Goal: Information Seeking & Learning: Learn about a topic

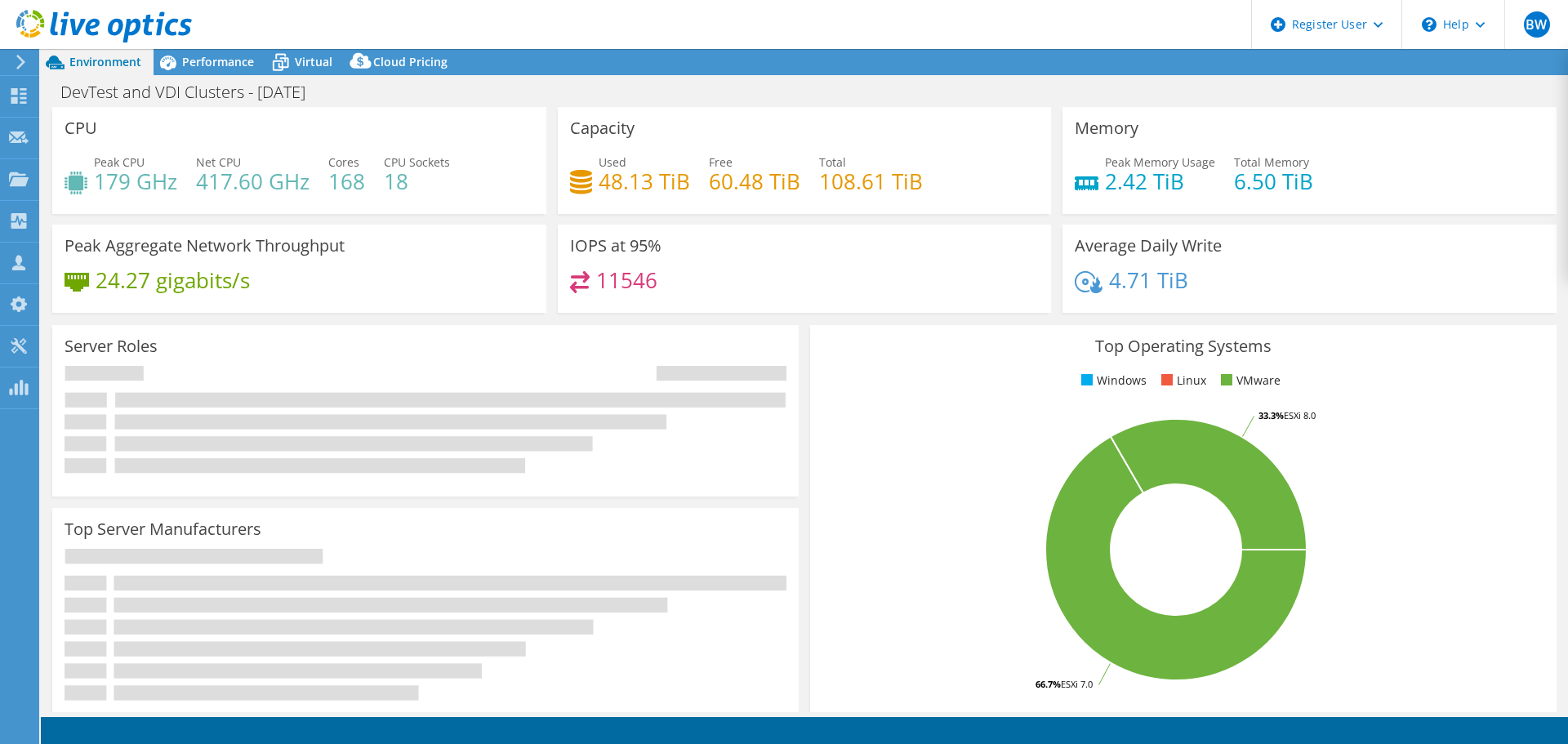
select select "USD"
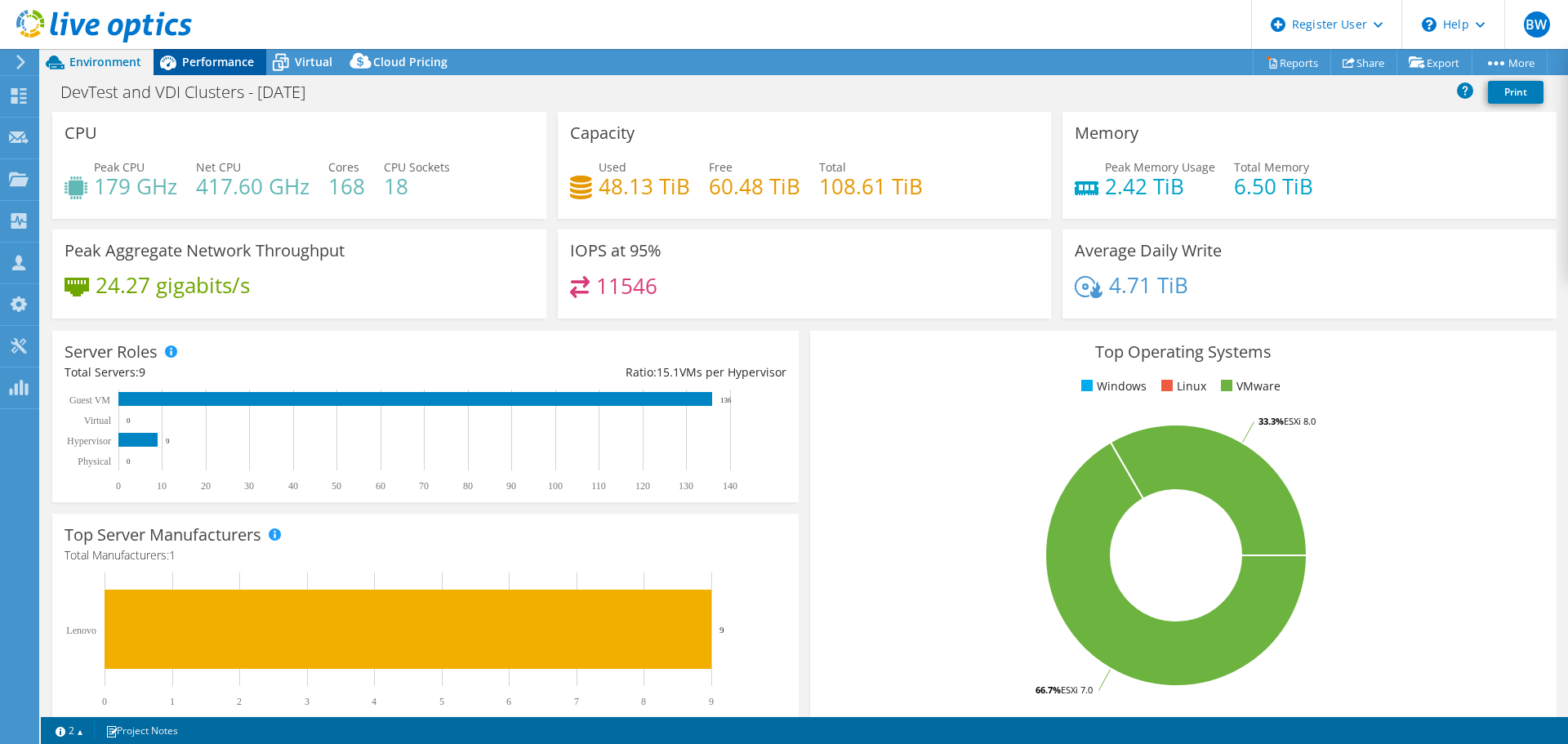
click at [199, 66] on span "Performance" at bounding box center [218, 62] width 72 height 15
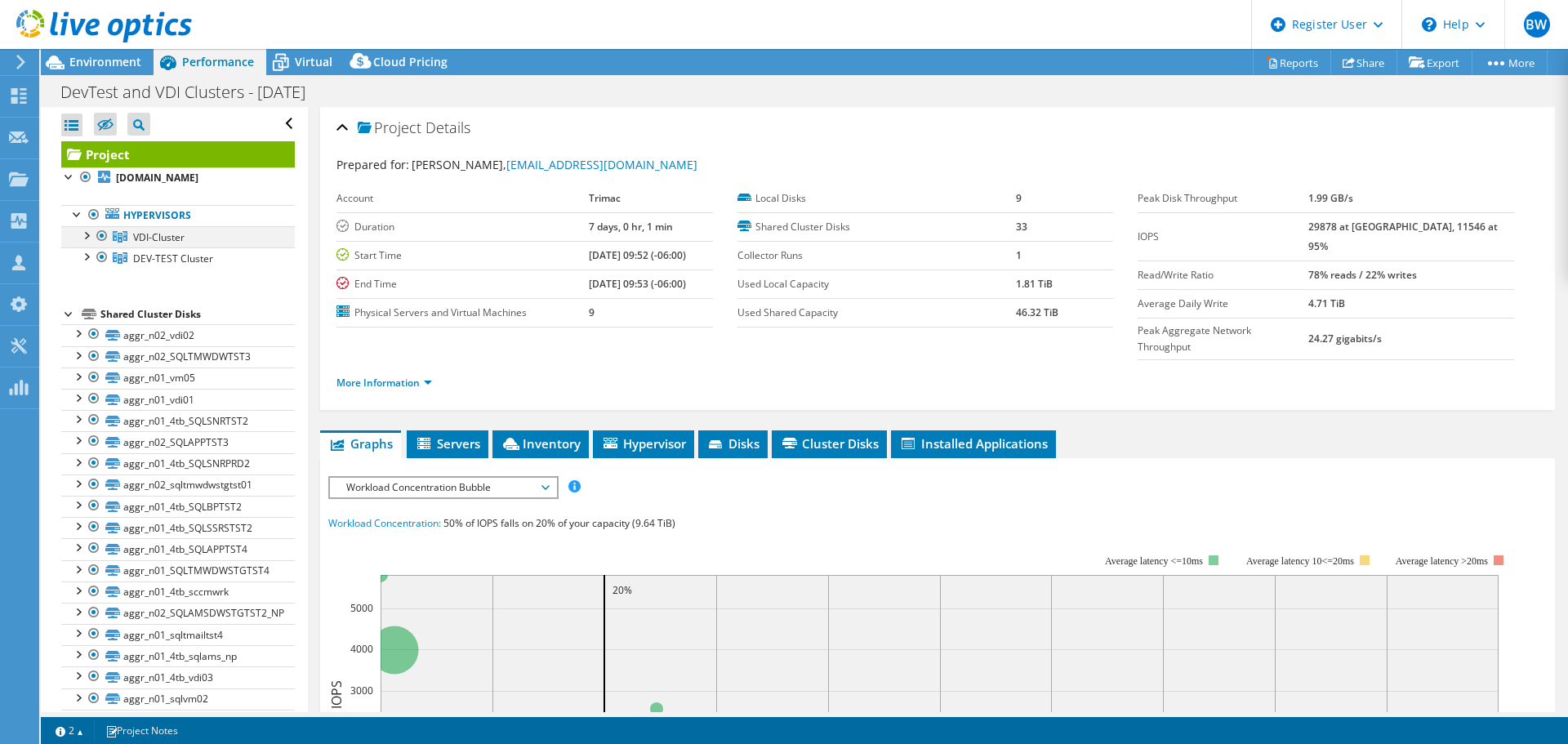
click at [84, 237] on div at bounding box center [86, 234] width 16 height 16
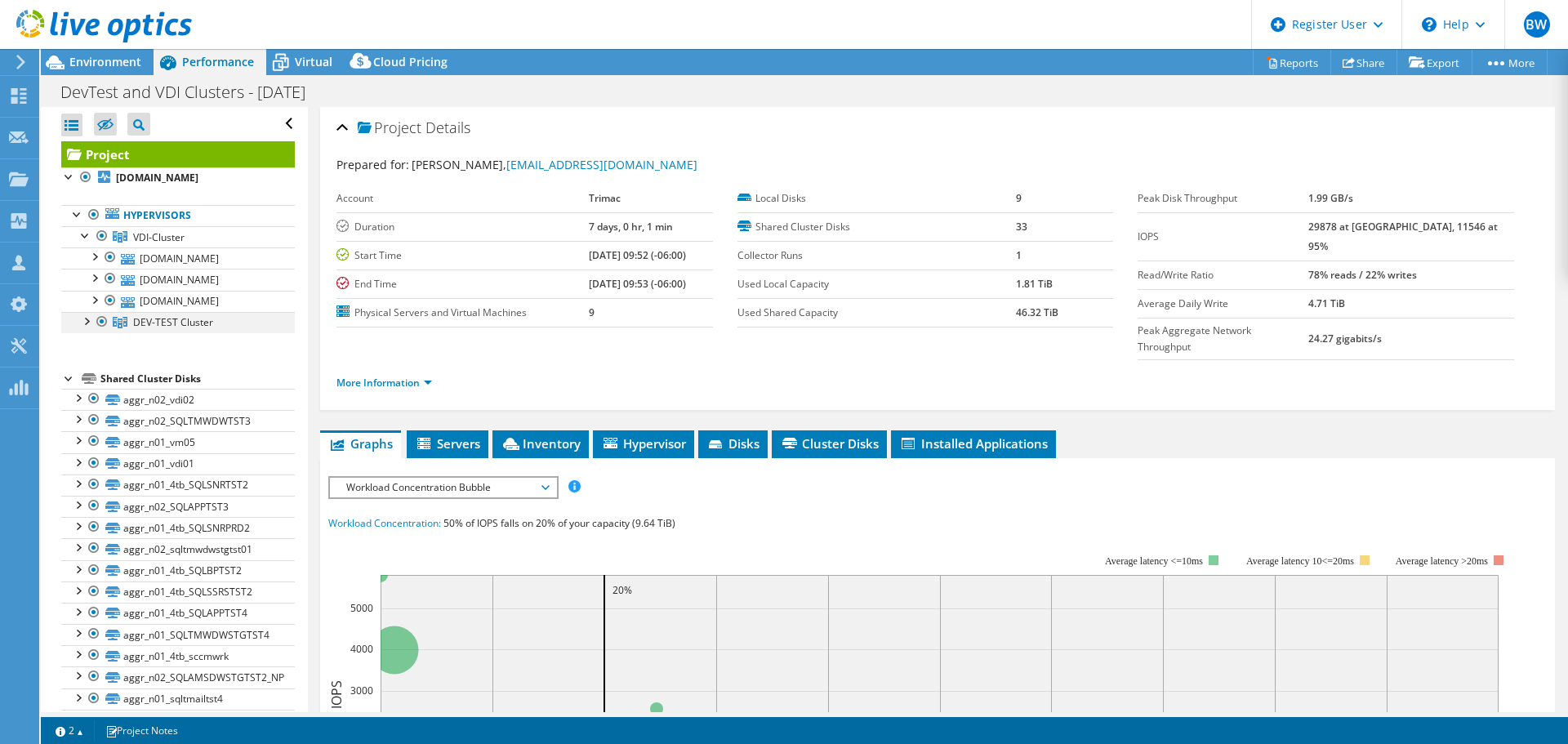
click at [86, 323] on div at bounding box center [86, 320] width 16 height 16
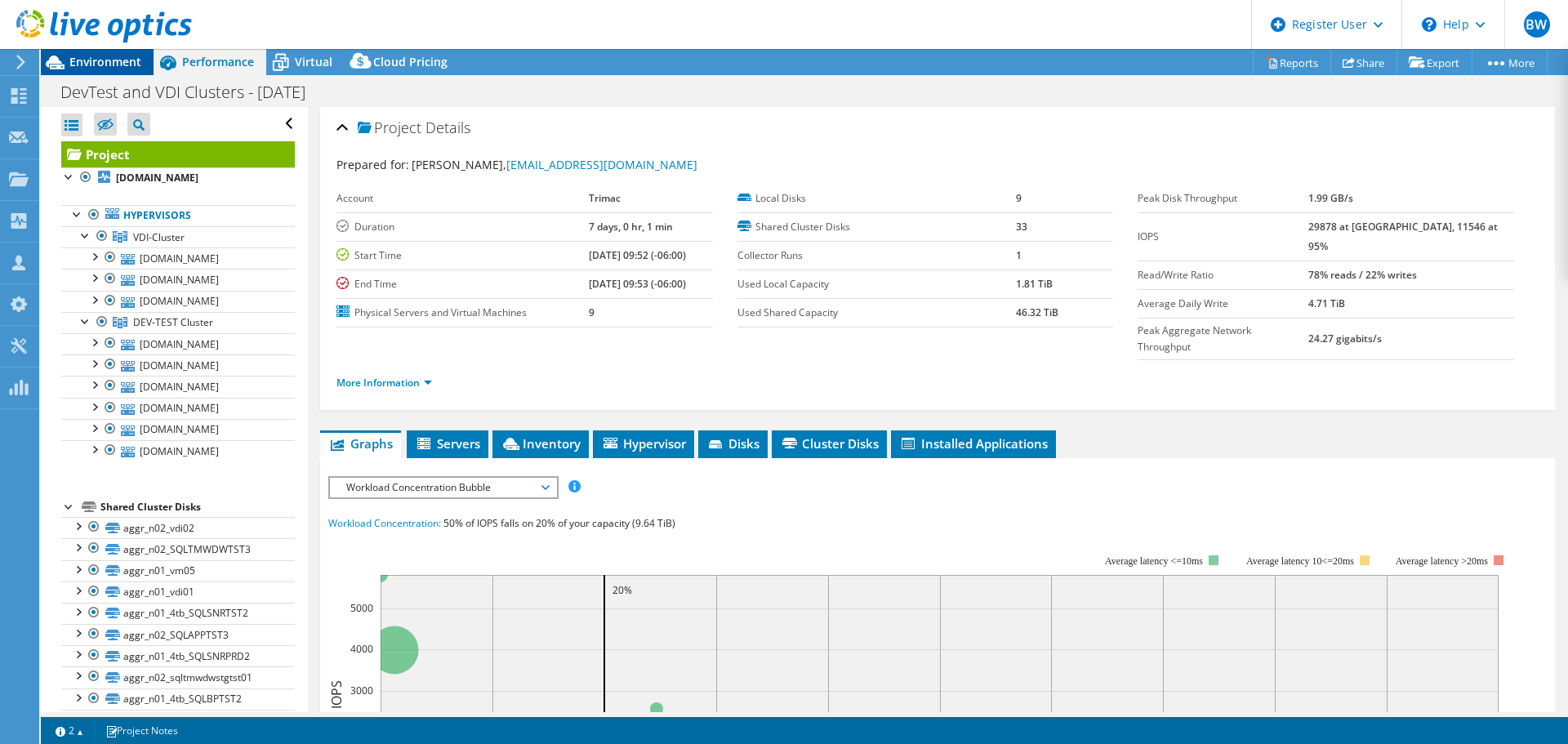
click at [107, 65] on span "Environment" at bounding box center [105, 62] width 72 height 15
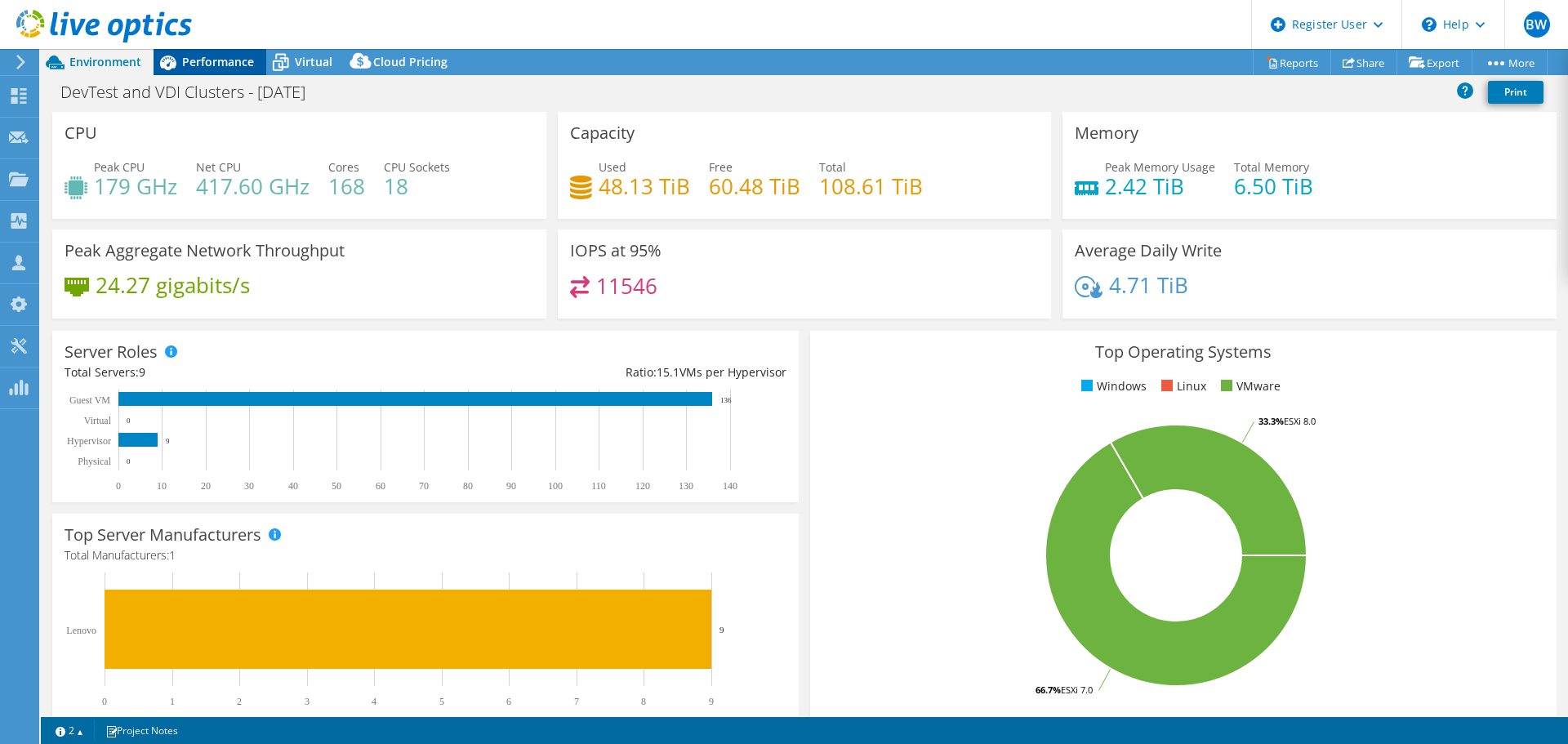
click at [207, 72] on div "Performance" at bounding box center [209, 62] width 112 height 26
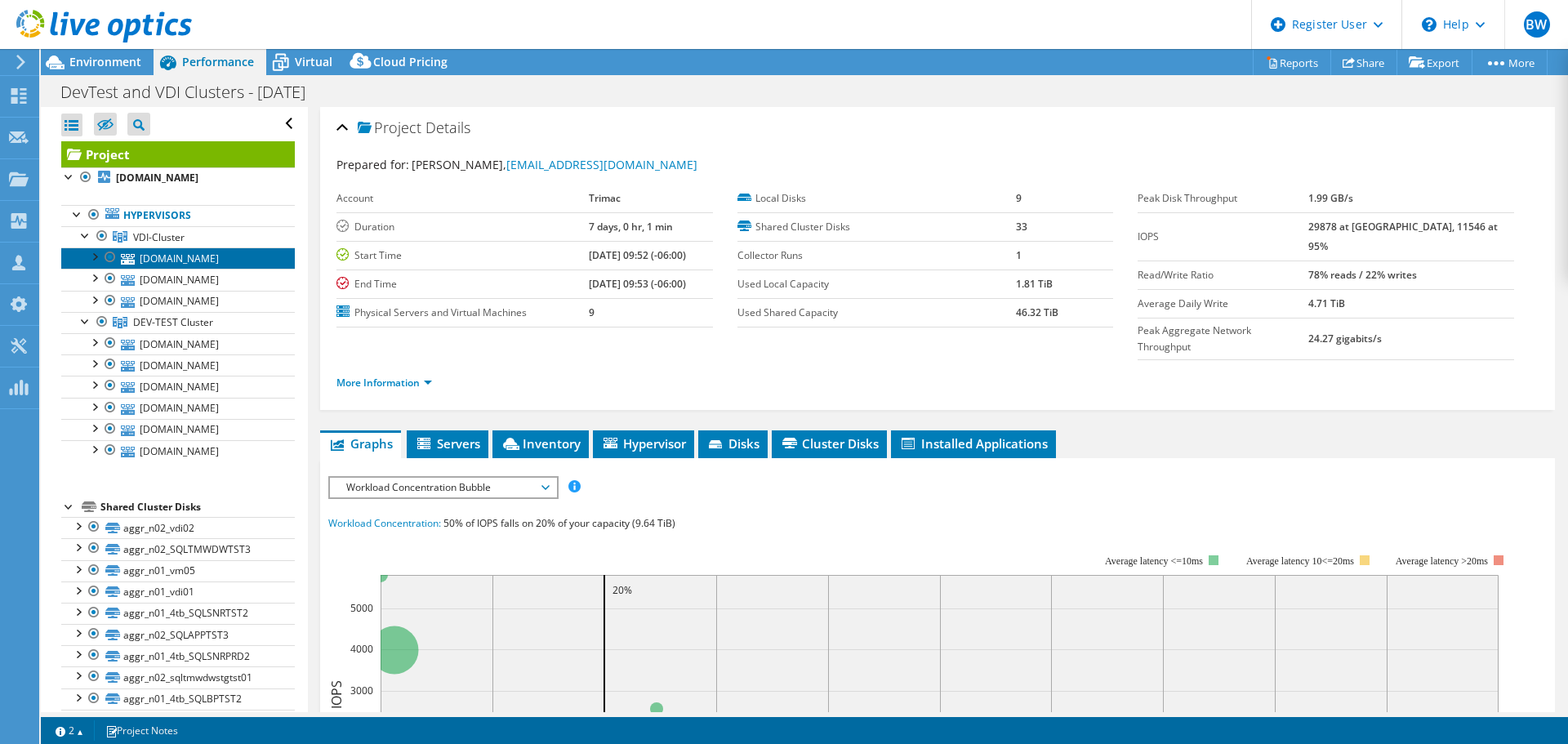
click at [172, 260] on link "[DOMAIN_NAME]" at bounding box center [177, 258] width 233 height 21
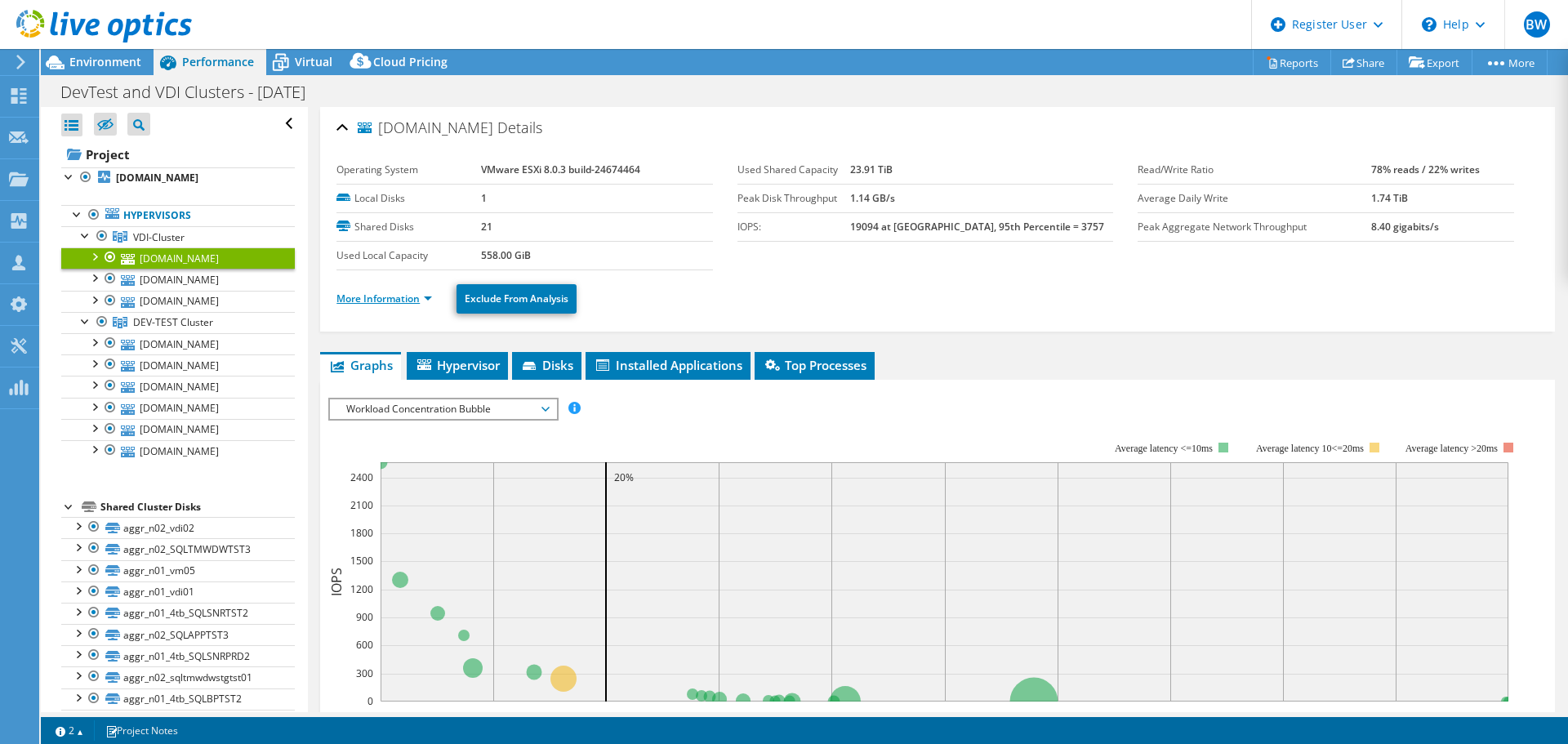
click at [370, 293] on link "More Information" at bounding box center [384, 298] width 95 height 14
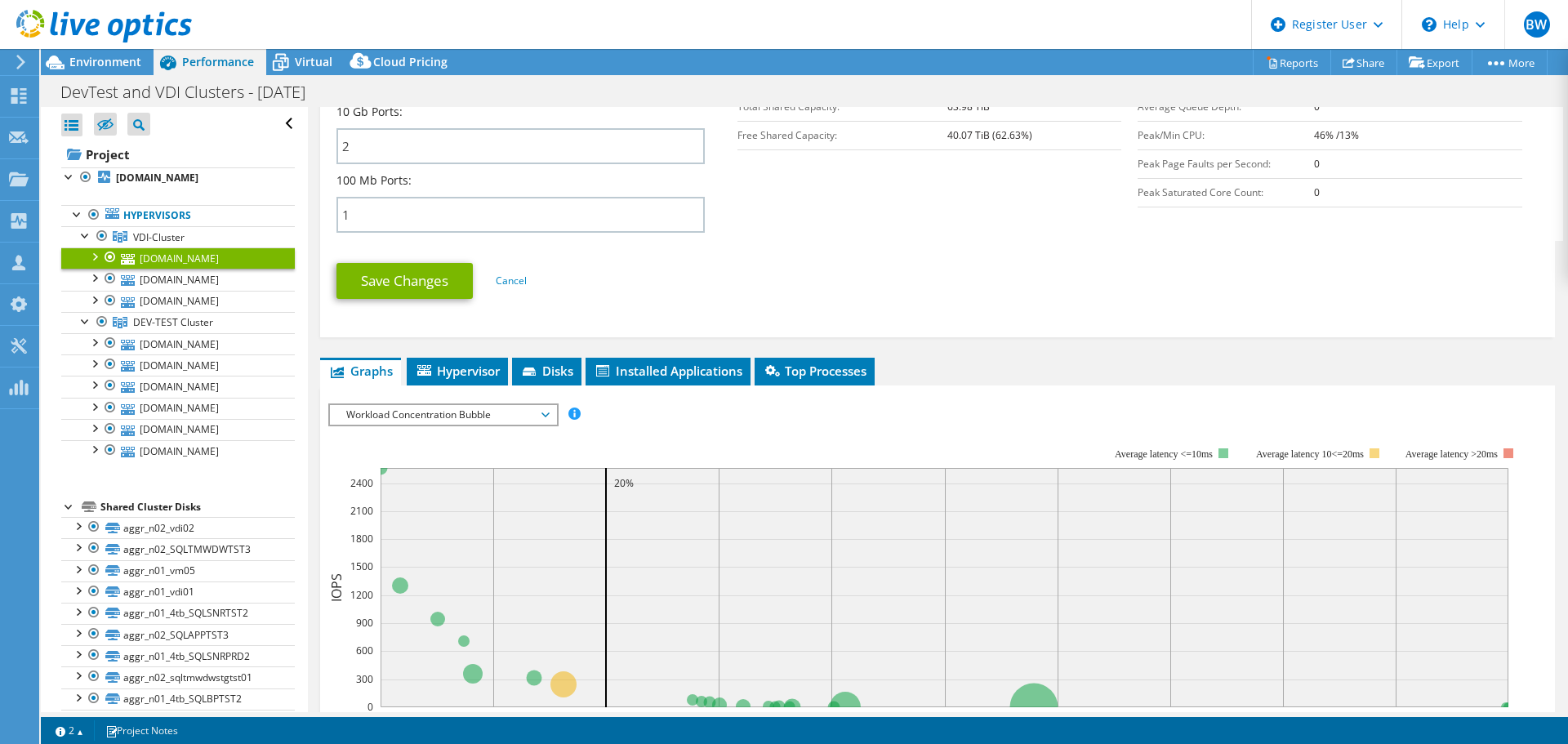
scroll to position [817, 0]
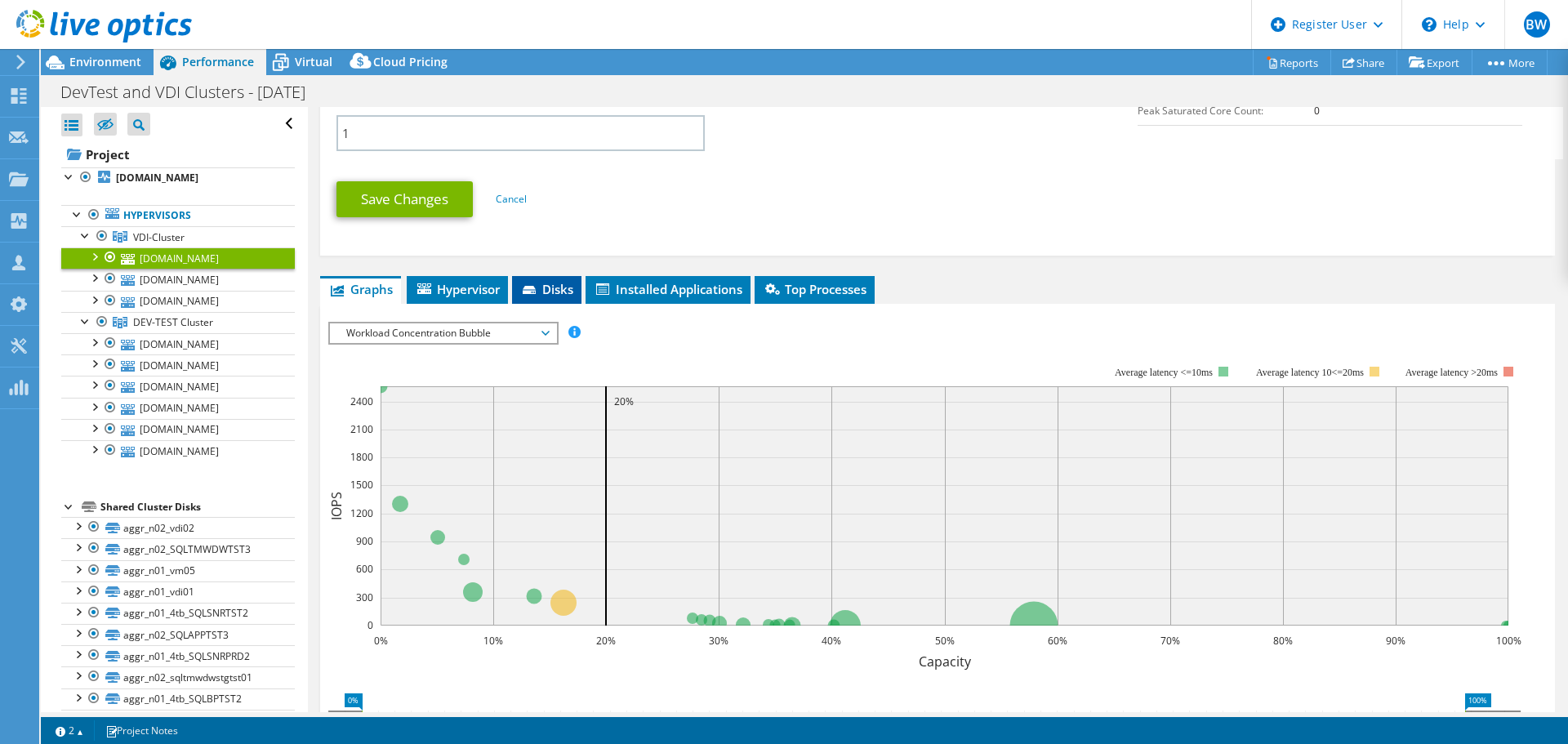
click at [545, 285] on span "Disks" at bounding box center [547, 289] width 53 height 16
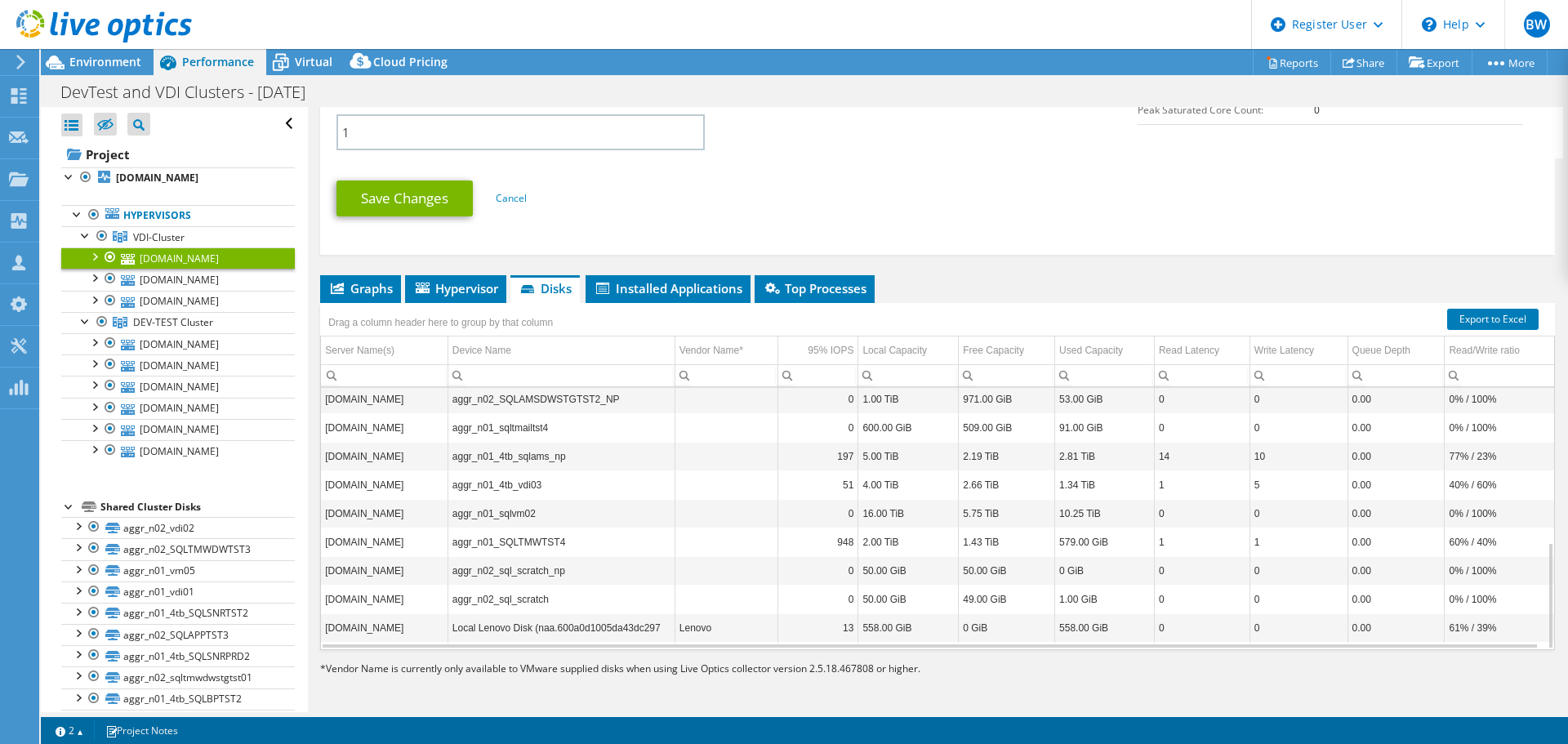
scroll to position [164, 0]
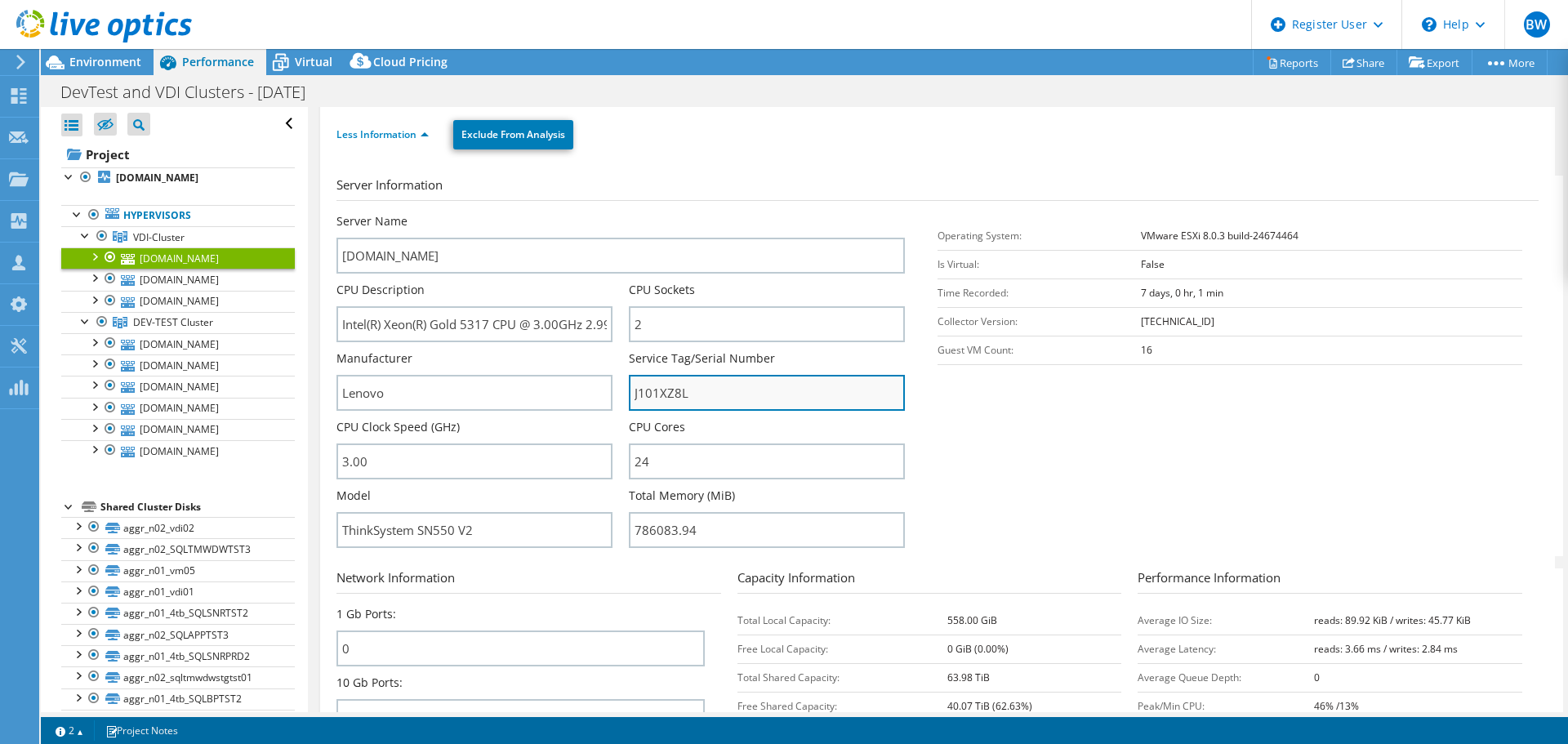
click at [666, 392] on input "J101XZ8L" at bounding box center [767, 393] width 276 height 36
click at [668, 393] on input "J101XZ8L" at bounding box center [767, 393] width 276 height 36
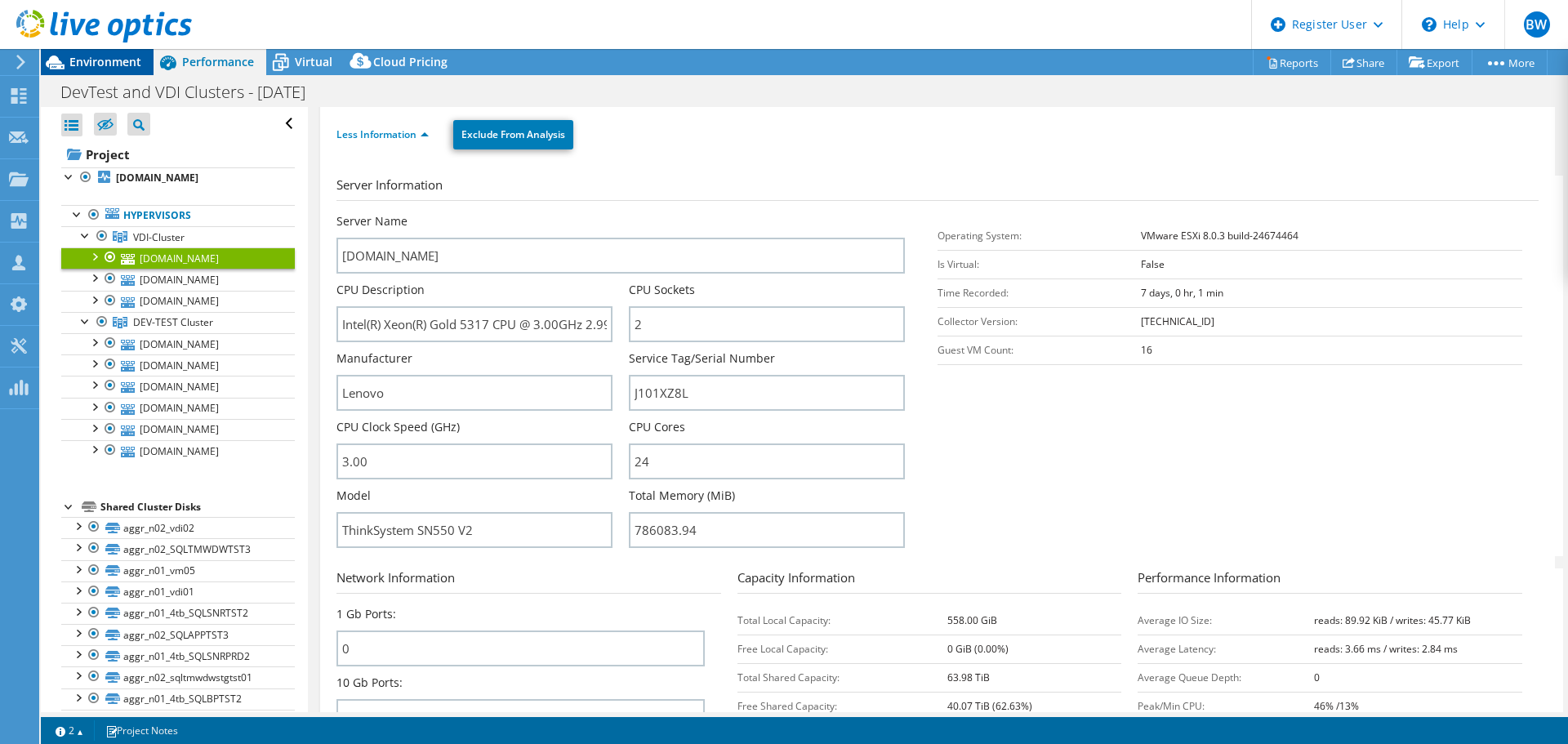
drag, startPoint x: 74, startPoint y: 61, endPoint x: 84, endPoint y: 67, distance: 11.7
click at [74, 61] on span "Environment" at bounding box center [105, 62] width 72 height 15
